Goal: Task Accomplishment & Management: Use online tool/utility

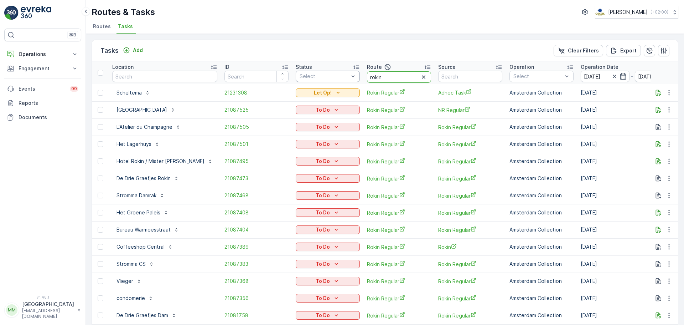
drag, startPoint x: 365, startPoint y: 76, endPoint x: 339, endPoint y: 76, distance: 25.7
click at [339, 76] on tr "Location ID Status Select Route rokin Source Operation Select Operation Date 26…" at bounding box center [662, 72] width 1140 height 23
type input "sl sh"
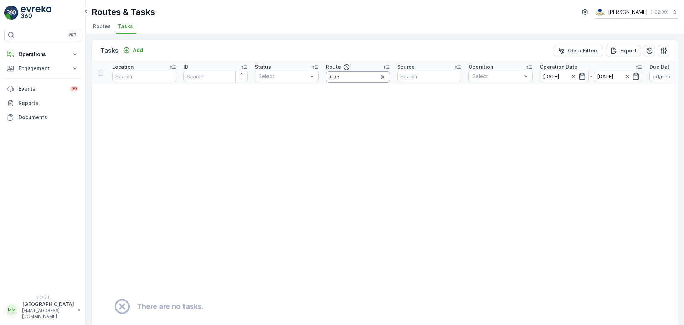
click at [334, 77] on input "sl sh" at bounding box center [358, 76] width 64 height 11
type input "sl _sh"
click at [335, 77] on input "sl _sh" at bounding box center [358, 76] width 64 height 11
type input "sl sh"
click at [334, 77] on input "sl sh" at bounding box center [358, 76] width 64 height 11
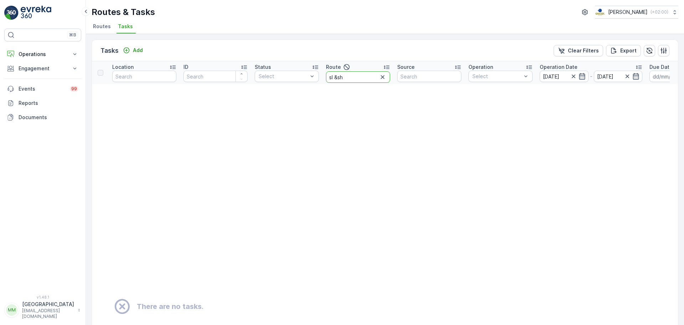
type input "sl & sh"
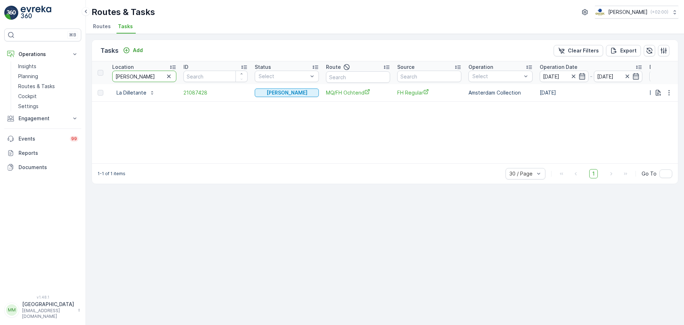
drag, startPoint x: 152, startPoint y: 76, endPoint x: 100, endPoint y: 71, distance: 52.3
click at [100, 71] on tr "Location la dille ID Status Select Route Source Operation Select Operation Date…" at bounding box center [641, 72] width 1099 height 23
type input "sama"
drag, startPoint x: 150, startPoint y: 74, endPoint x: 86, endPoint y: 73, distance: 63.8
click at [81, 74] on div "⌘B Operations Insights Planning Routes & Tasks Cockpit Settings Engagement Insi…" at bounding box center [342, 162] width 684 height 325
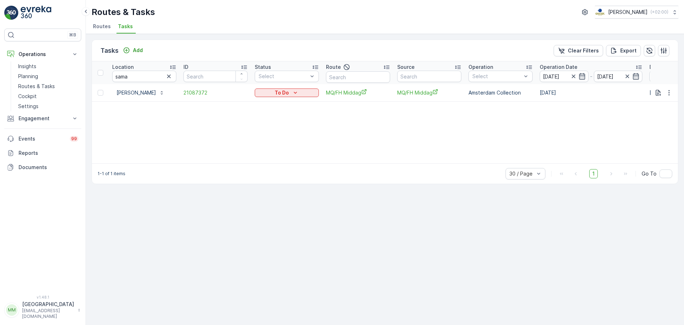
click at [164, 77] on div "sama" at bounding box center [144, 76] width 64 height 11
click at [174, 77] on input "sama" at bounding box center [144, 76] width 64 height 11
click at [173, 77] on button "button" at bounding box center [169, 76] width 9 height 9
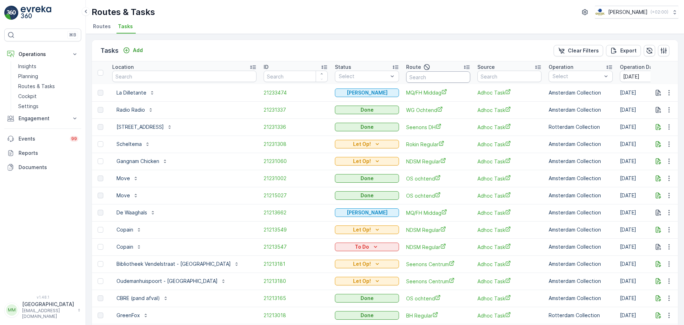
click at [406, 78] on input "text" at bounding box center [438, 76] width 64 height 11
type input "rokin"
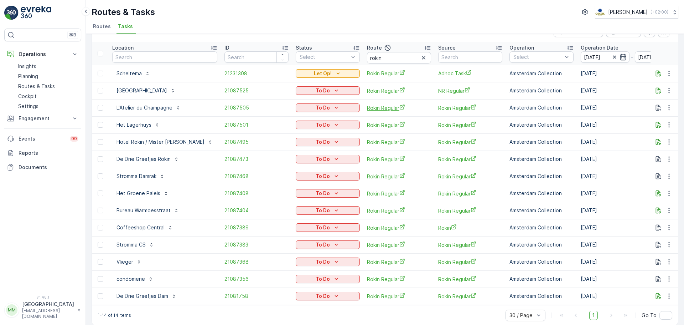
scroll to position [29, 0]
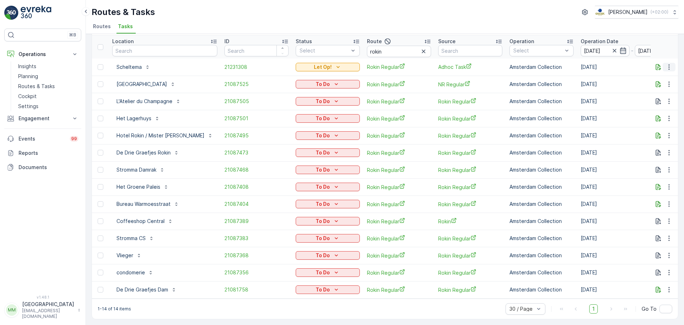
click at [663, 63] on button "button" at bounding box center [669, 67] width 13 height 9
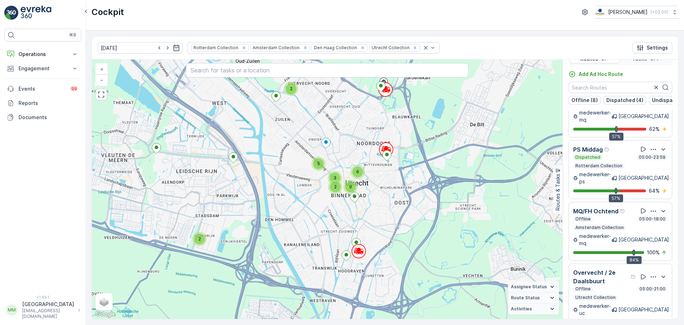
scroll to position [18, 0]
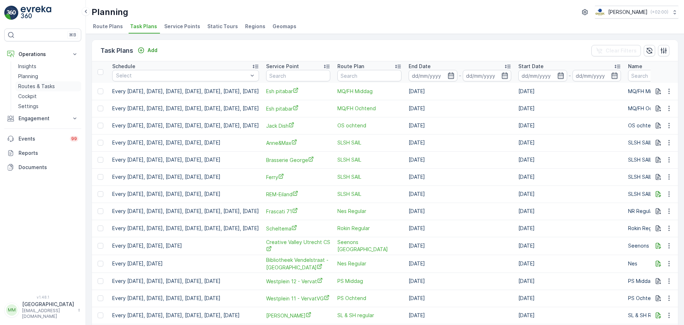
click at [48, 86] on p "Routes & Tasks" at bounding box center [36, 86] width 37 height 7
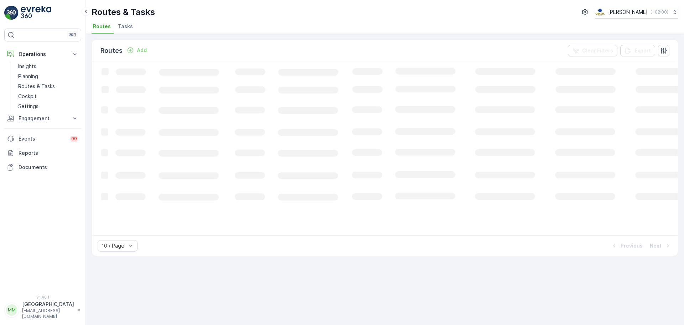
click at [124, 28] on span "Tasks" at bounding box center [125, 26] width 15 height 7
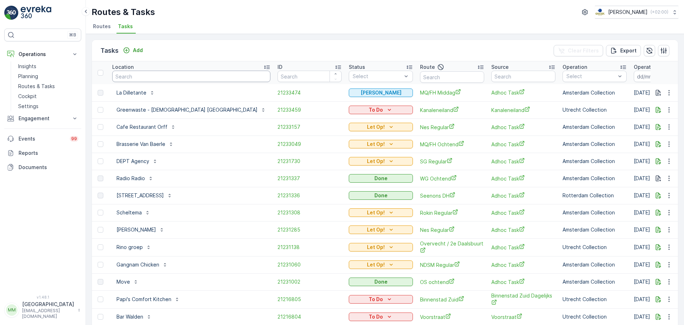
click at [162, 76] on input "text" at bounding box center [191, 76] width 158 height 11
type input "graaf"
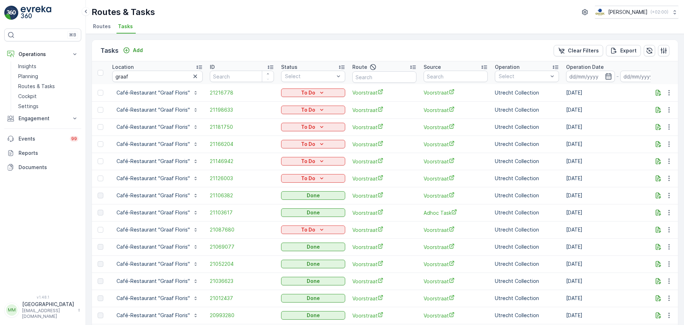
click at [576, 68] on th "Operation Date -" at bounding box center [618, 72] width 110 height 23
click at [580, 76] on input at bounding box center [590, 76] width 49 height 11
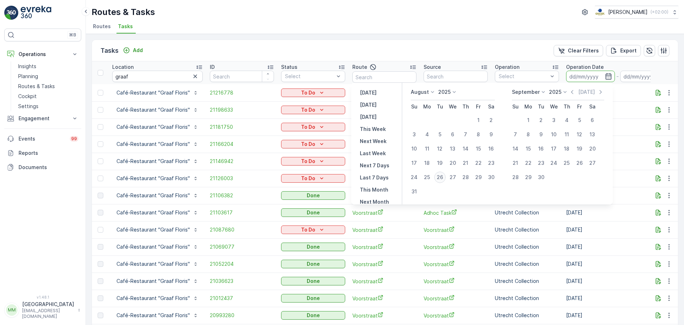
click at [444, 174] on div "26" at bounding box center [439, 176] width 11 height 11
type input "[DATE]"
click at [444, 174] on div "26" at bounding box center [439, 176] width 11 height 11
type input "[DATE]"
